Goal: Navigation & Orientation: Find specific page/section

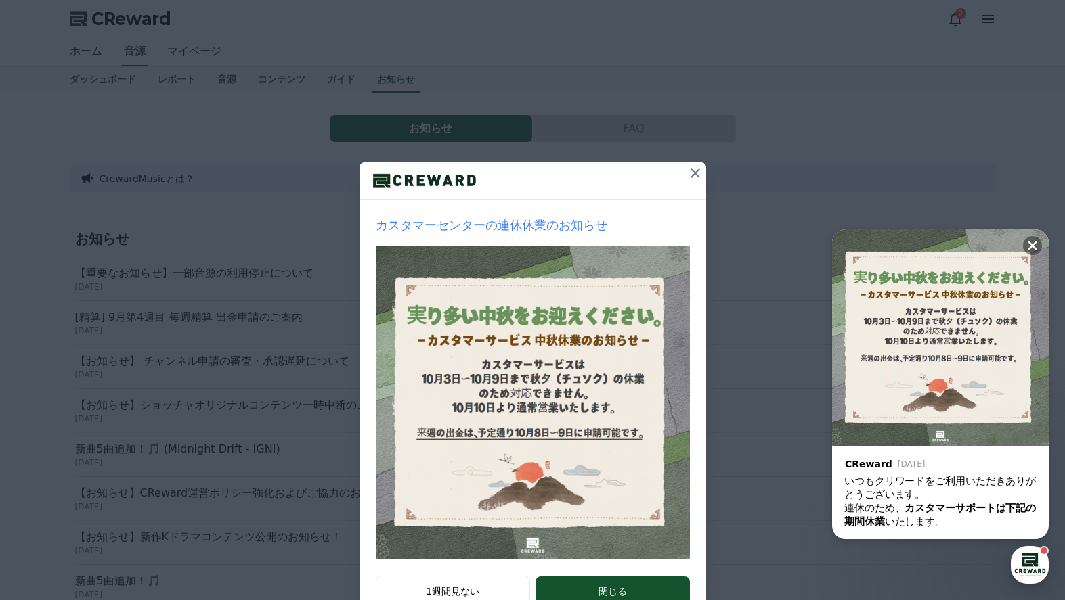
click at [690, 174] on icon at bounding box center [694, 173] width 9 height 9
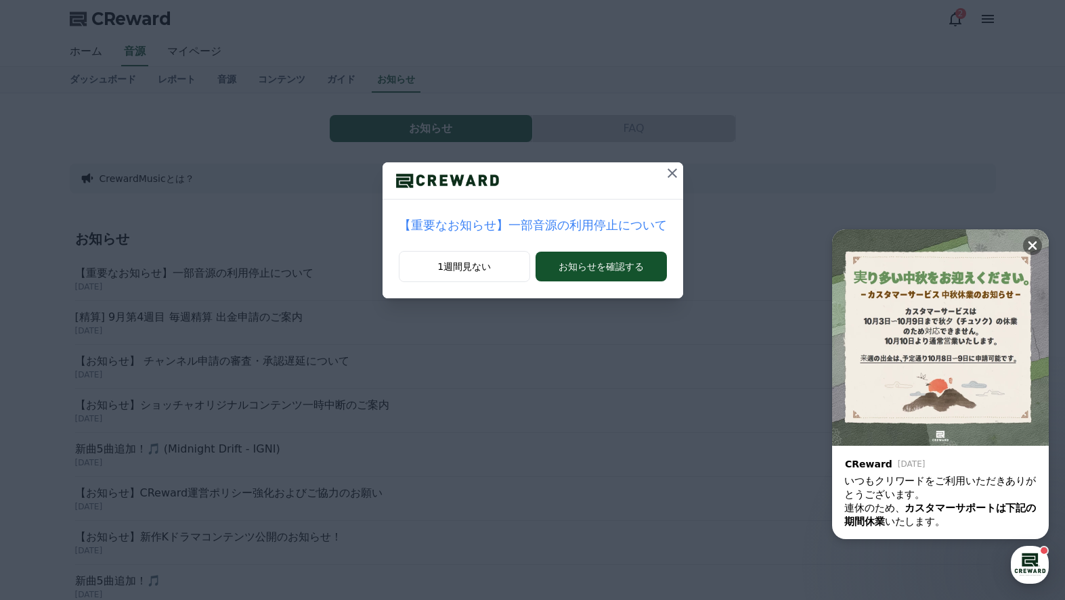
click at [664, 181] on icon at bounding box center [672, 173] width 16 height 16
click at [658, 181] on icon at bounding box center [666, 173] width 16 height 16
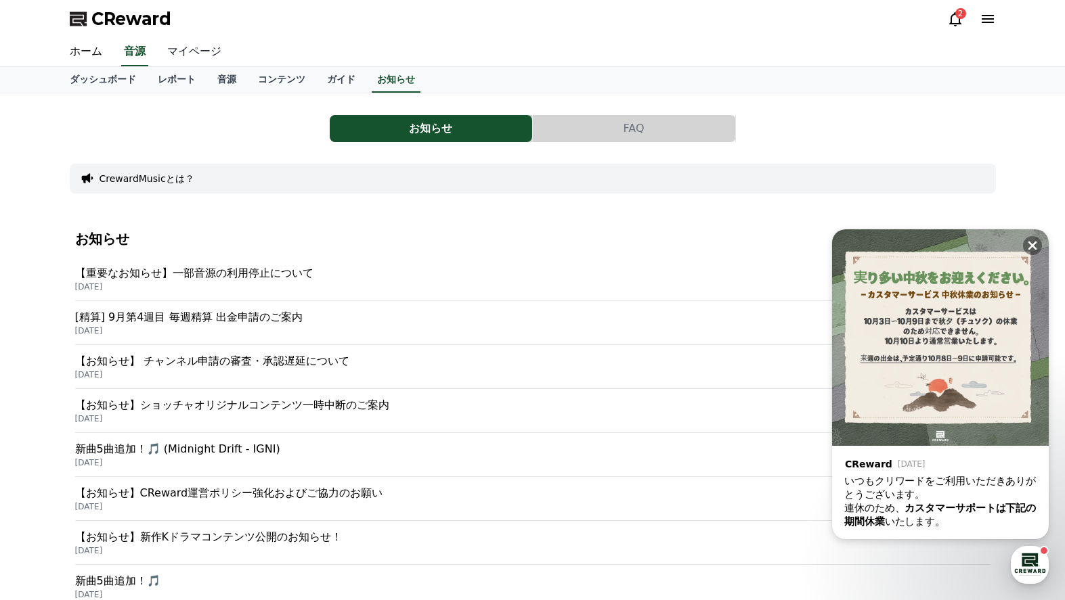
click at [196, 51] on link "マイページ" at bounding box center [194, 52] width 76 height 28
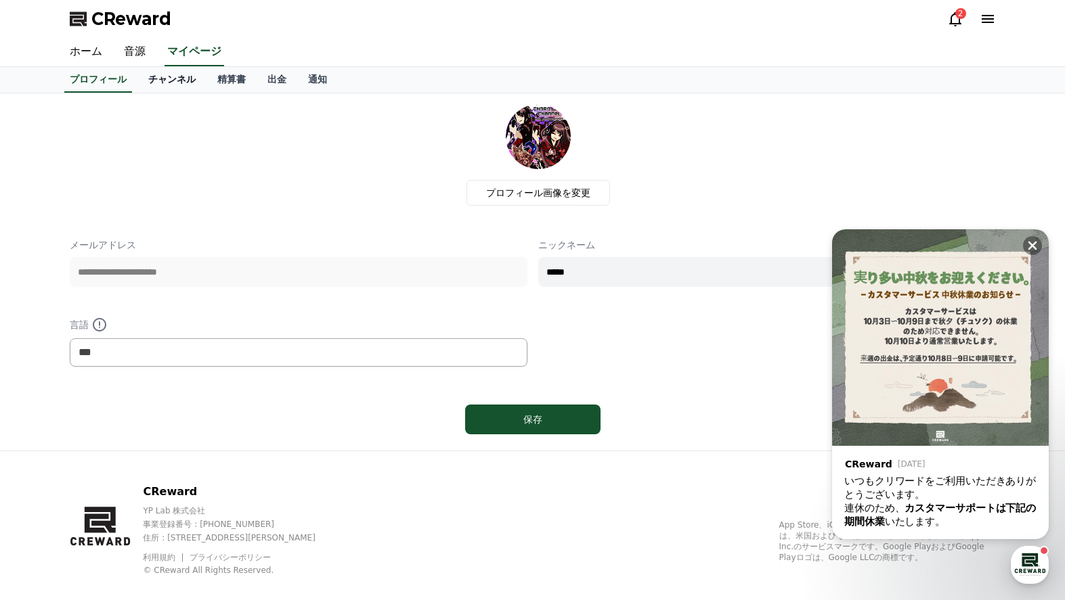
click at [143, 82] on link "チャンネル" at bounding box center [171, 80] width 69 height 26
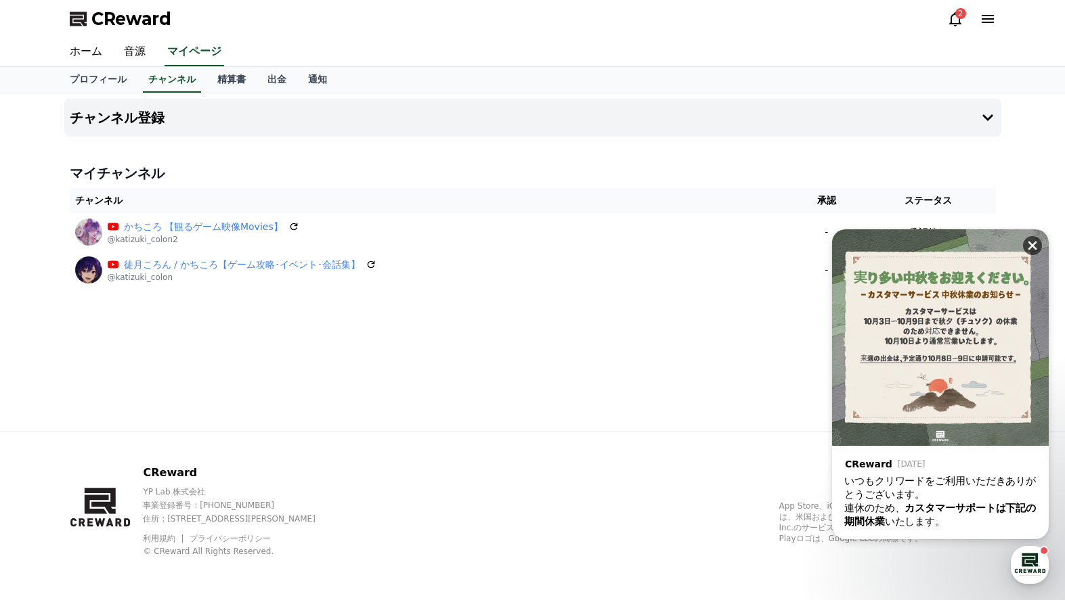
click at [1025, 242] on icon at bounding box center [1032, 246] width 14 height 14
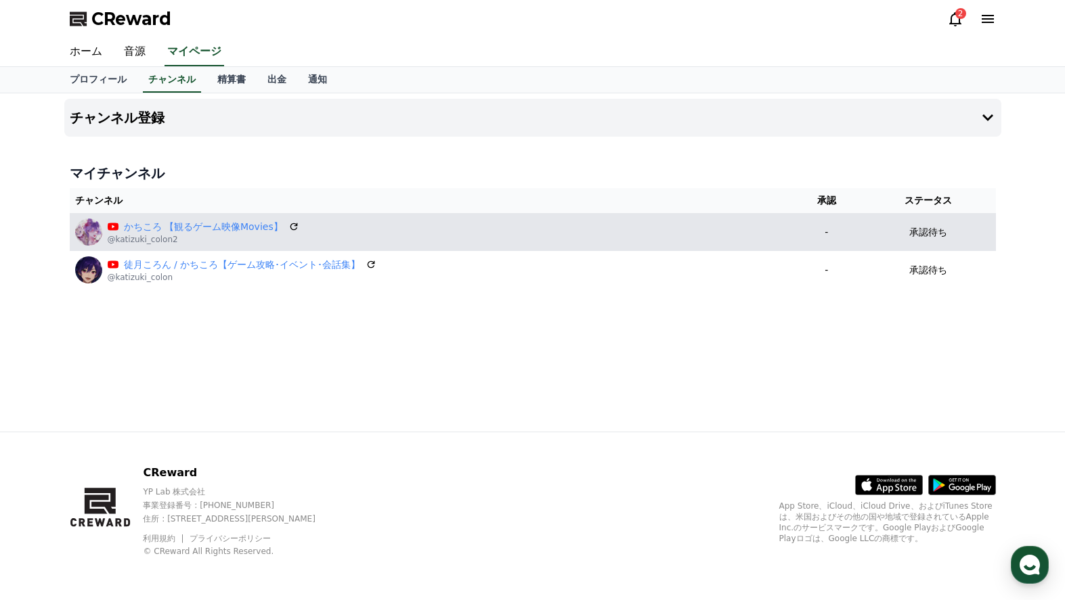
drag, startPoint x: 933, startPoint y: 225, endPoint x: 933, endPoint y: 234, distance: 8.8
click at [933, 226] on p "承認待ち" at bounding box center [928, 232] width 38 height 14
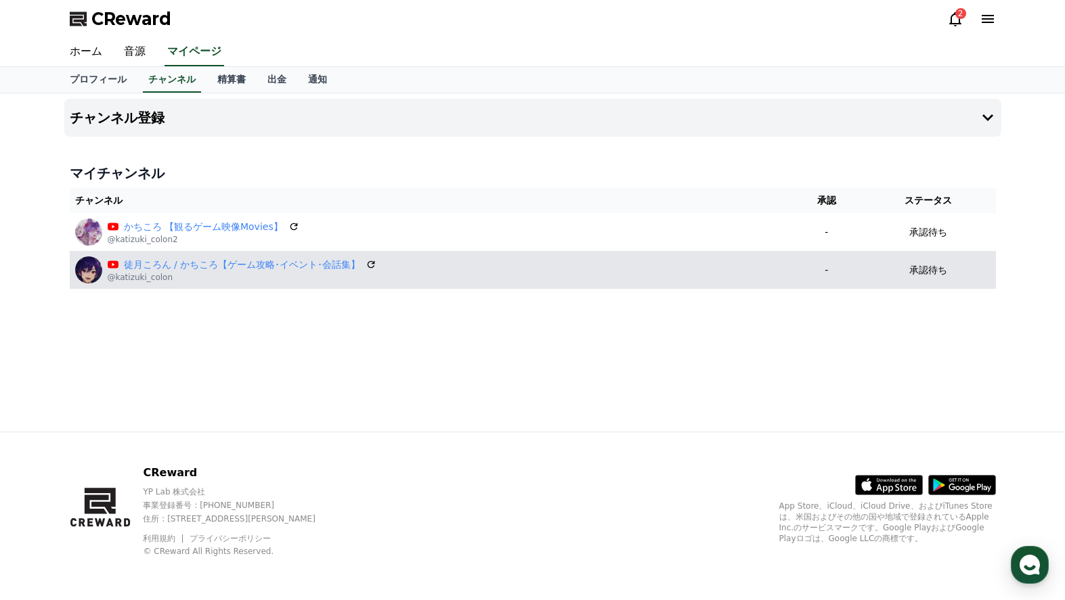
drag, startPoint x: 931, startPoint y: 240, endPoint x: 940, endPoint y: 277, distance: 38.1
click at [931, 241] on td "承認待ち" at bounding box center [928, 232] width 135 height 38
click at [940, 277] on p "承認待ち" at bounding box center [928, 270] width 38 height 14
click at [940, 276] on p "承認待ち" at bounding box center [928, 270] width 38 height 14
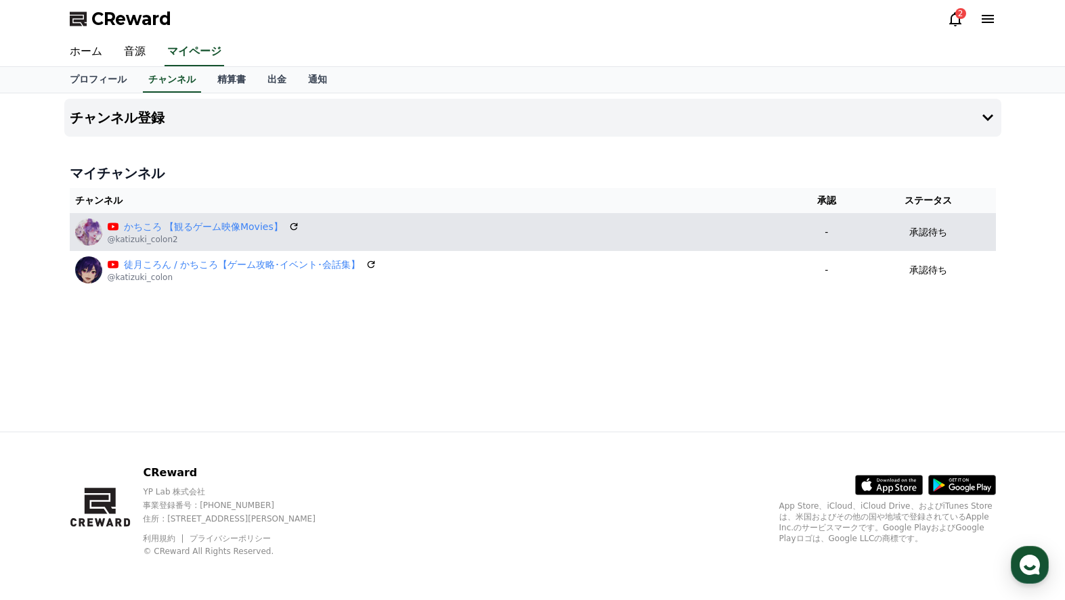
click at [928, 216] on td "承認待ち" at bounding box center [928, 232] width 135 height 38
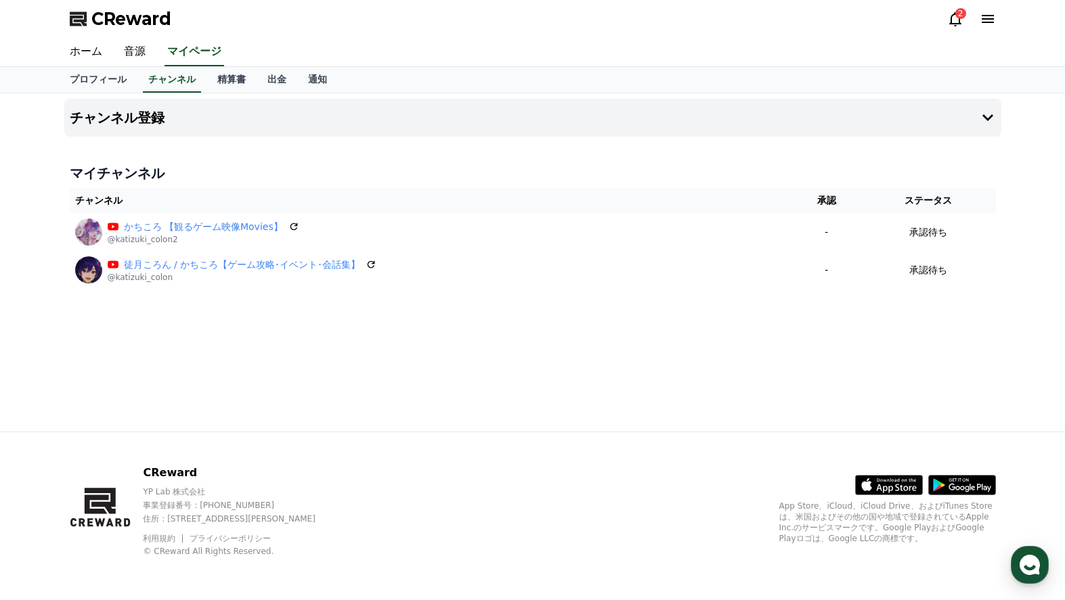
drag, startPoint x: 931, startPoint y: 274, endPoint x: 959, endPoint y: 75, distance: 201.0
click at [931, 274] on p "承認待ち" at bounding box center [928, 270] width 38 height 14
click at [956, 15] on div "2" at bounding box center [960, 13] width 11 height 11
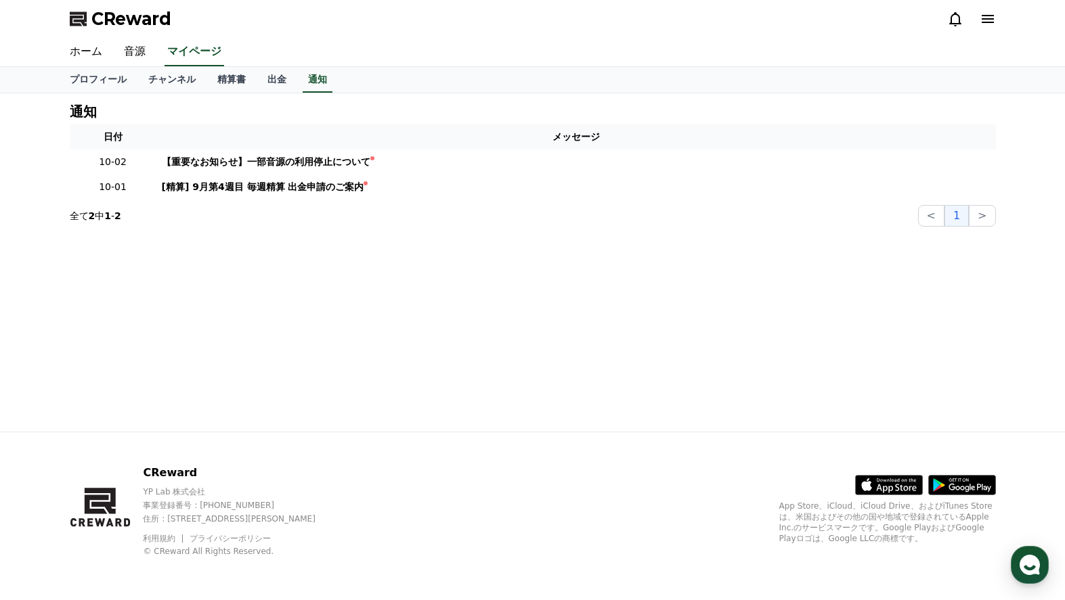
click at [380, 275] on div "通知 日付 メッセージ 10-02 【重要なお知らせ】一部音源の利用停止について 10-01 [精算] 9月第4週目 毎週精算 出金申請のご案内 全て 2 中…" at bounding box center [533, 262] width 948 height 338
click at [983, 18] on icon at bounding box center [987, 19] width 12 height 8
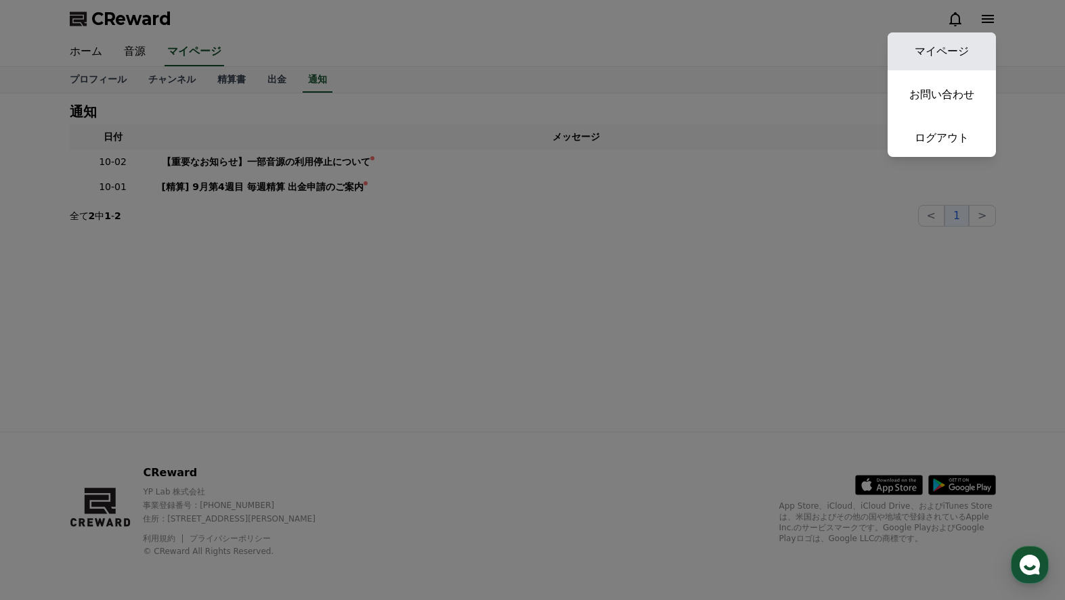
click at [944, 47] on link "マイページ" at bounding box center [941, 51] width 108 height 38
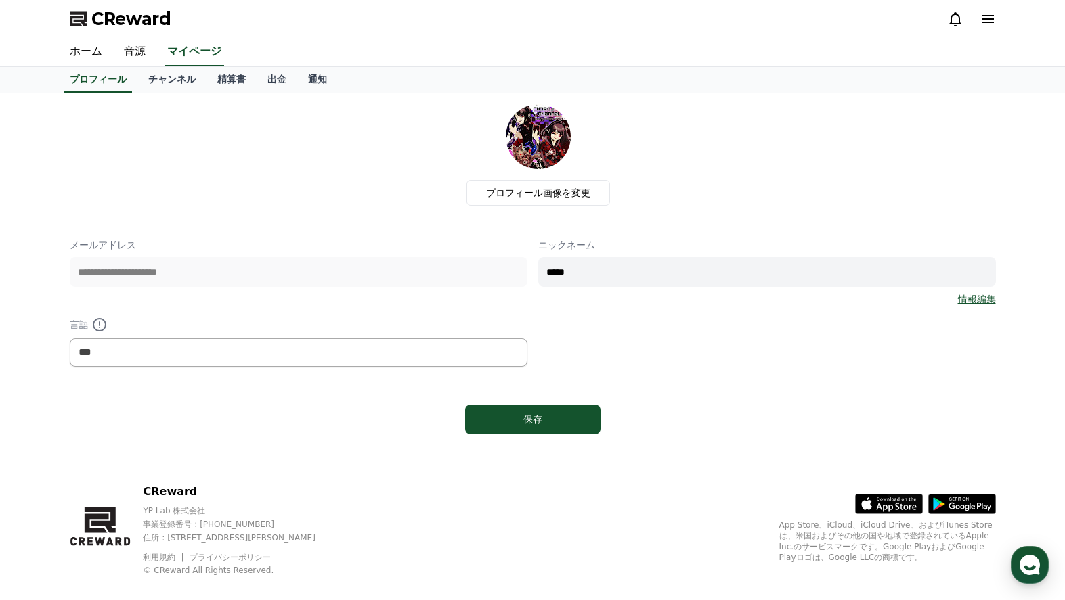
click at [790, 123] on div "プロフィール画像を変更" at bounding box center [538, 155] width 915 height 102
